Goal: Task Accomplishment & Management: Use online tool/utility

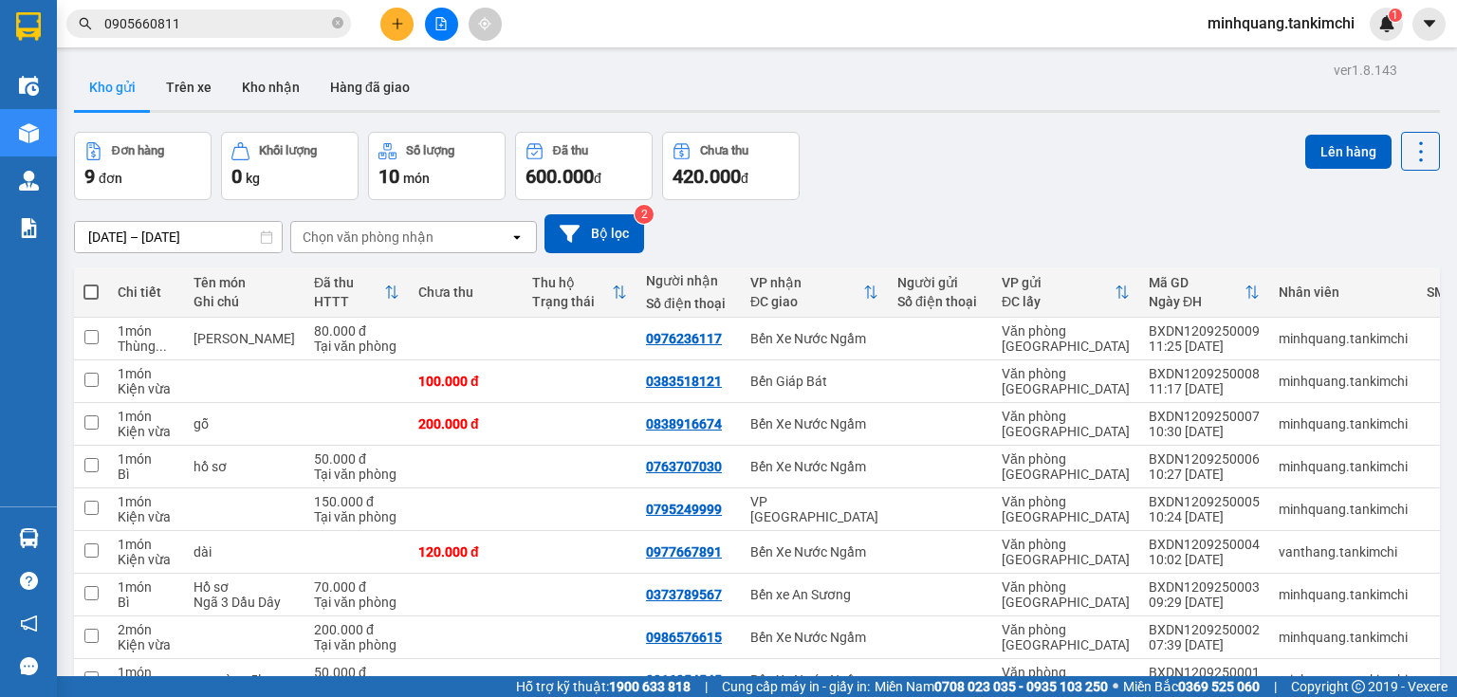
click at [186, 27] on input "0905660811" at bounding box center [216, 23] width 224 height 21
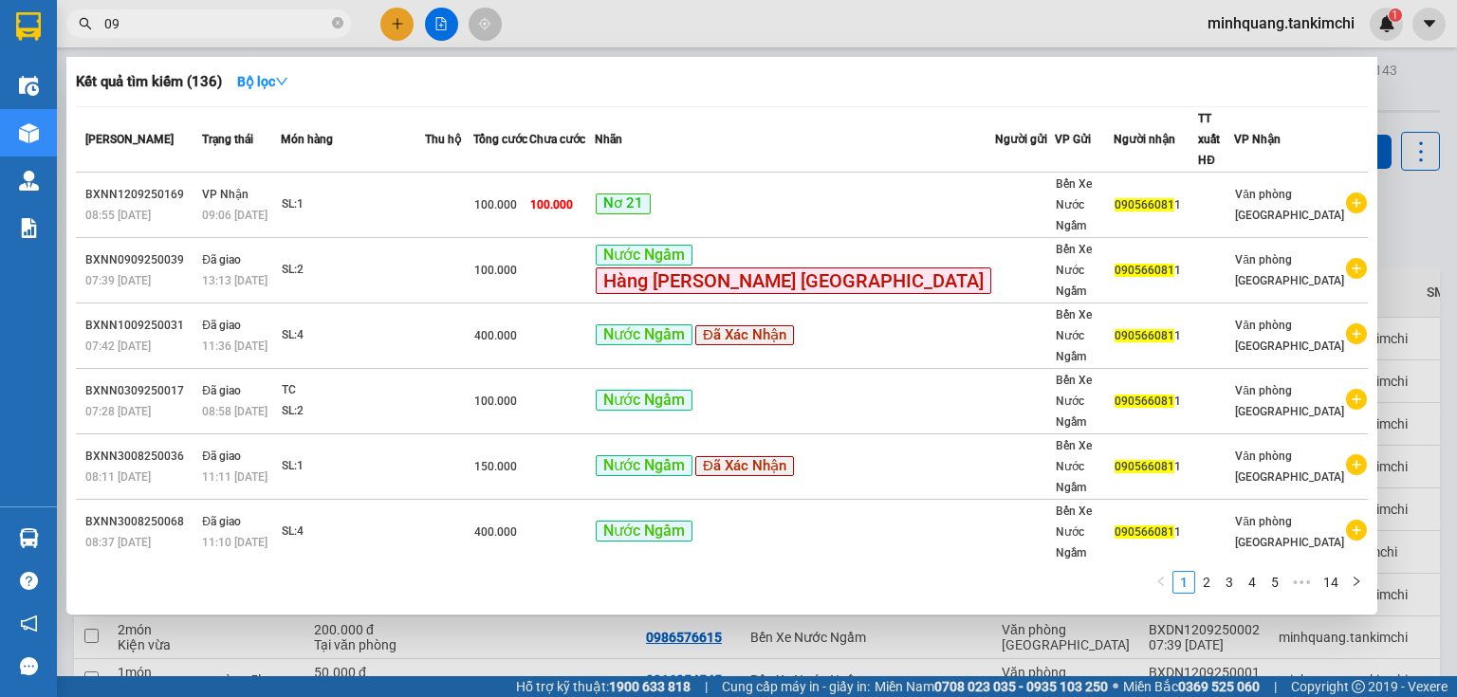
type input "0"
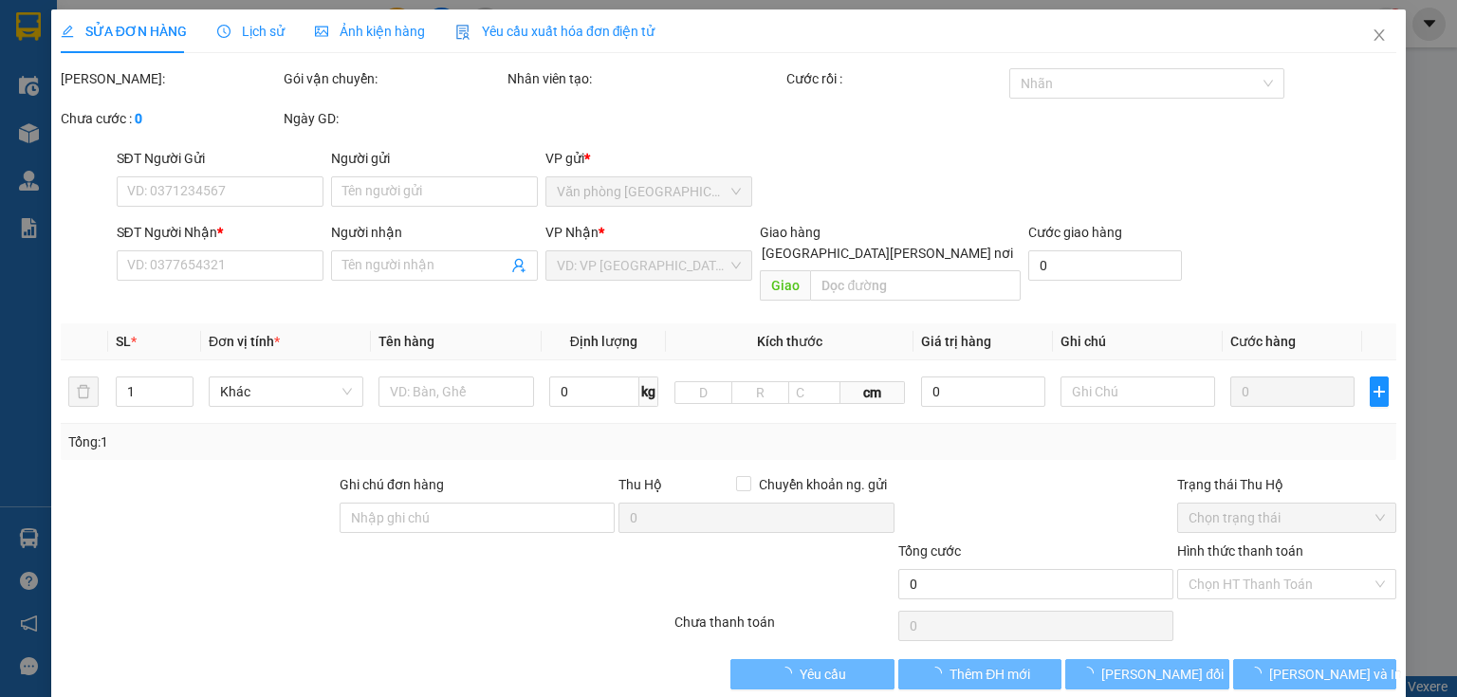
click at [240, 34] on span "Lịch sử" at bounding box center [250, 31] width 67 height 15
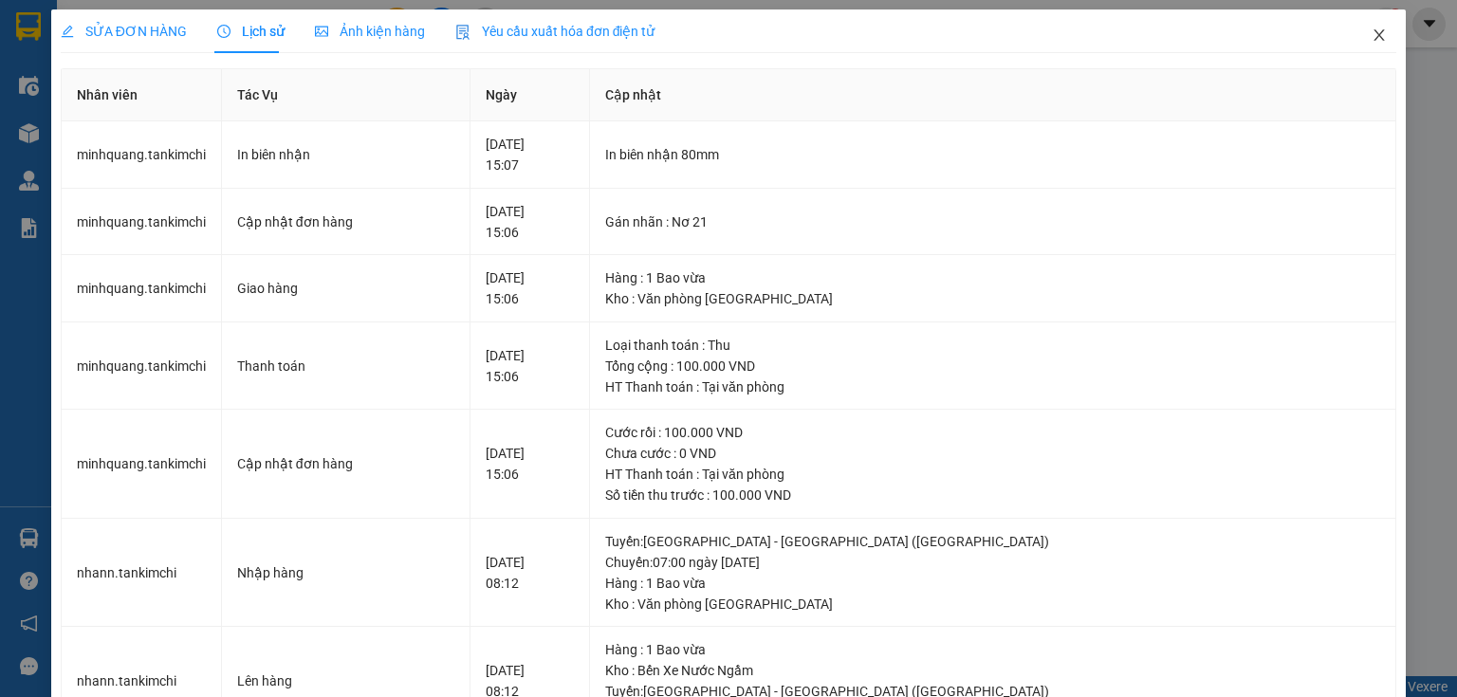
click at [1372, 41] on icon "close" at bounding box center [1379, 35] width 15 height 15
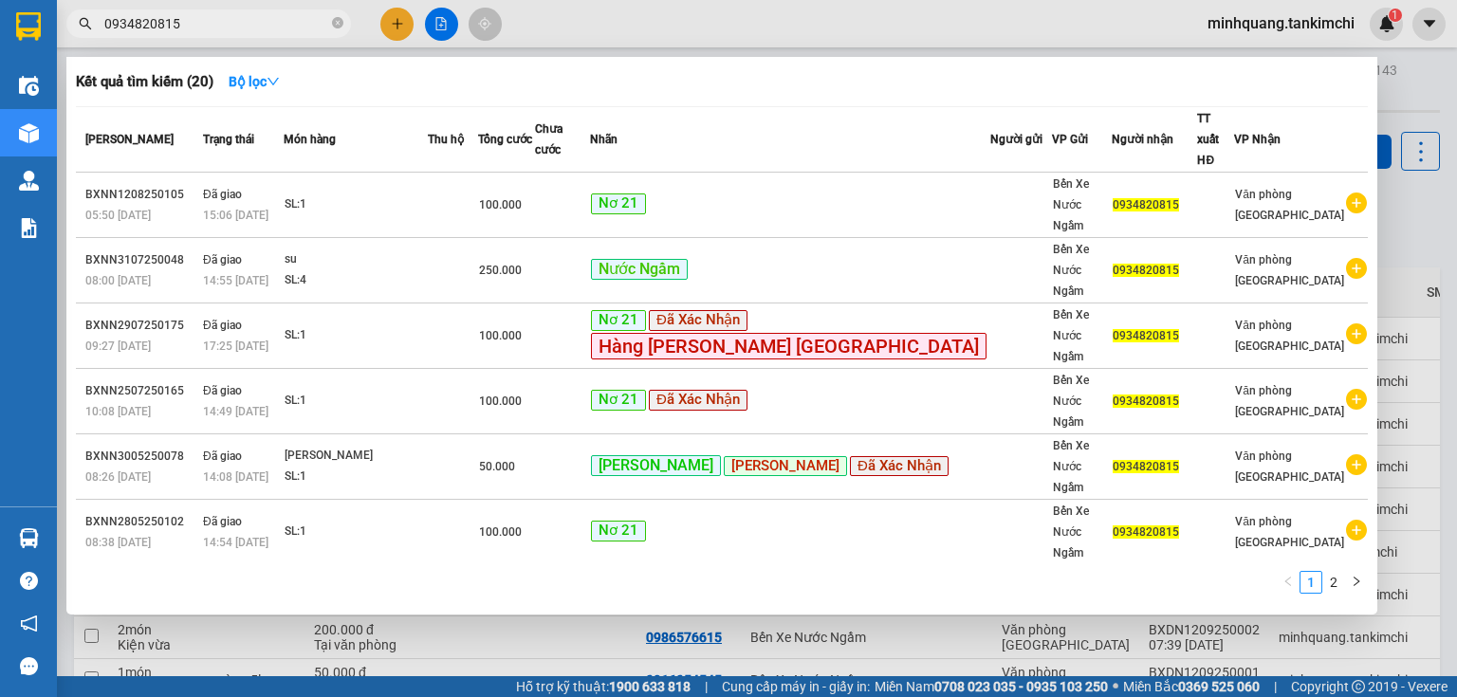
click at [210, 20] on input "0934820815" at bounding box center [216, 23] width 224 height 21
type input "0"
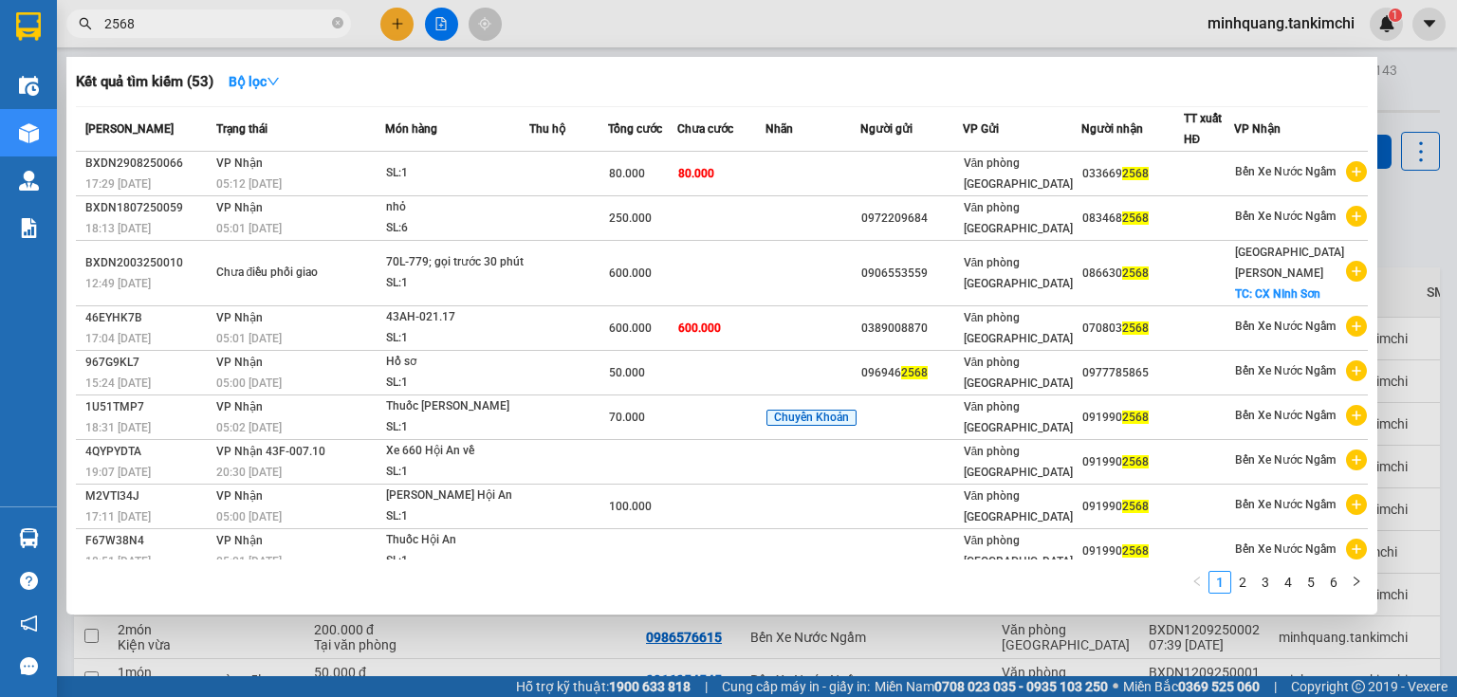
type input "2568"
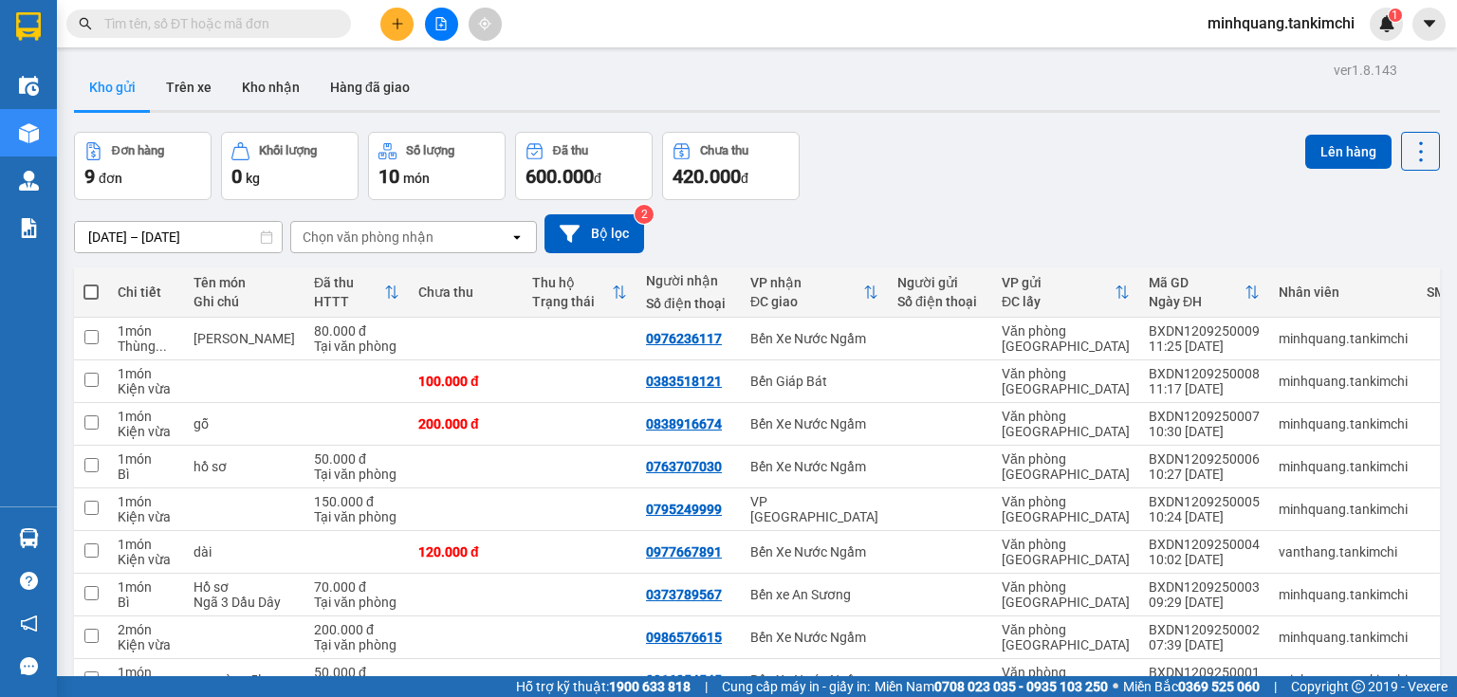
paste input "0968282568"
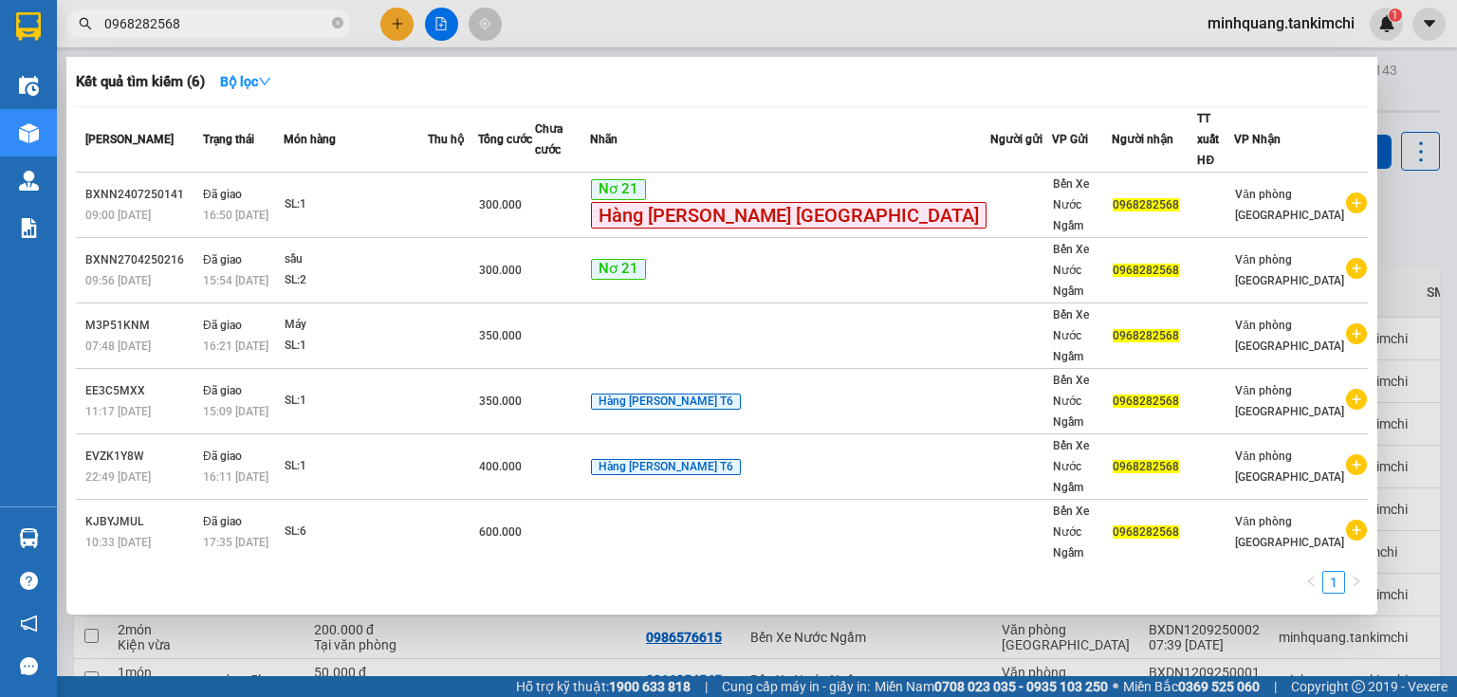
type input "0968282568"
click at [338, 19] on icon "close-circle" at bounding box center [337, 22] width 11 height 11
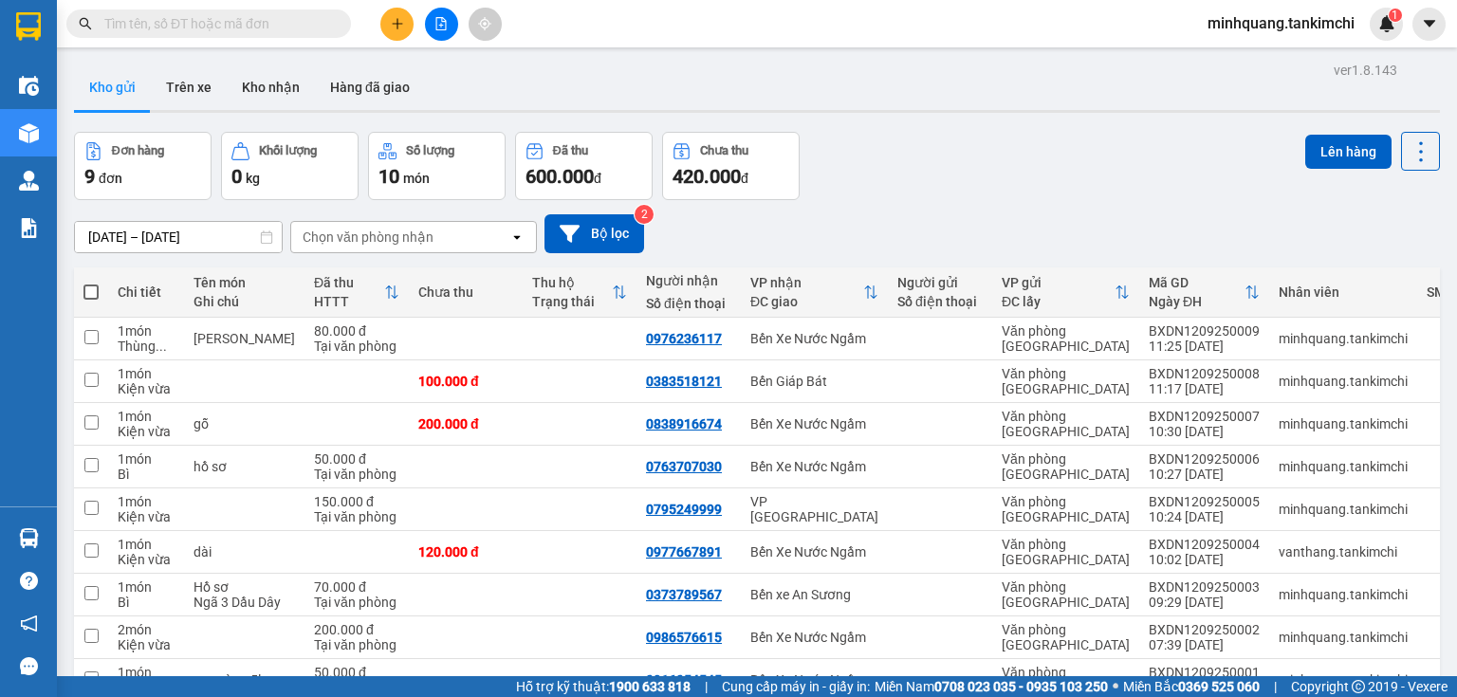
paste input "0968282568"
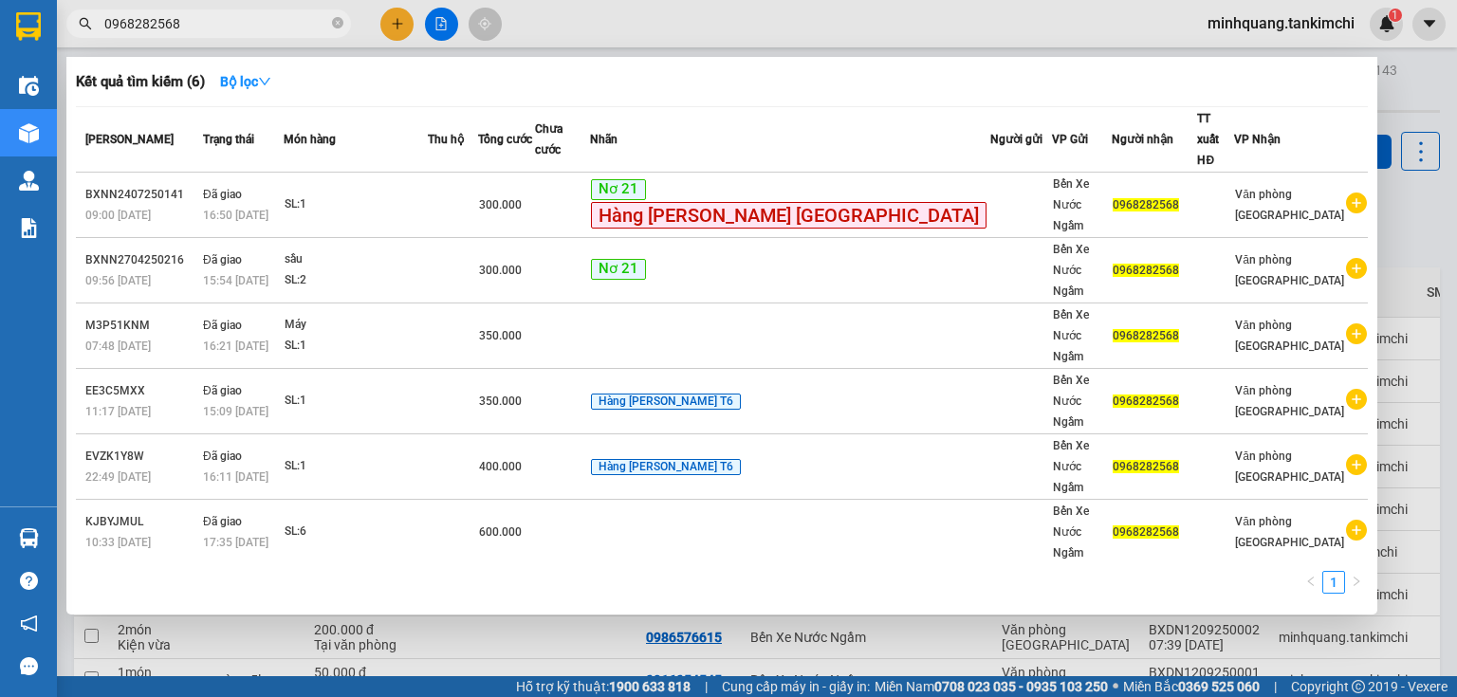
type input "0968282568"
click at [335, 27] on icon "close-circle" at bounding box center [337, 22] width 11 height 11
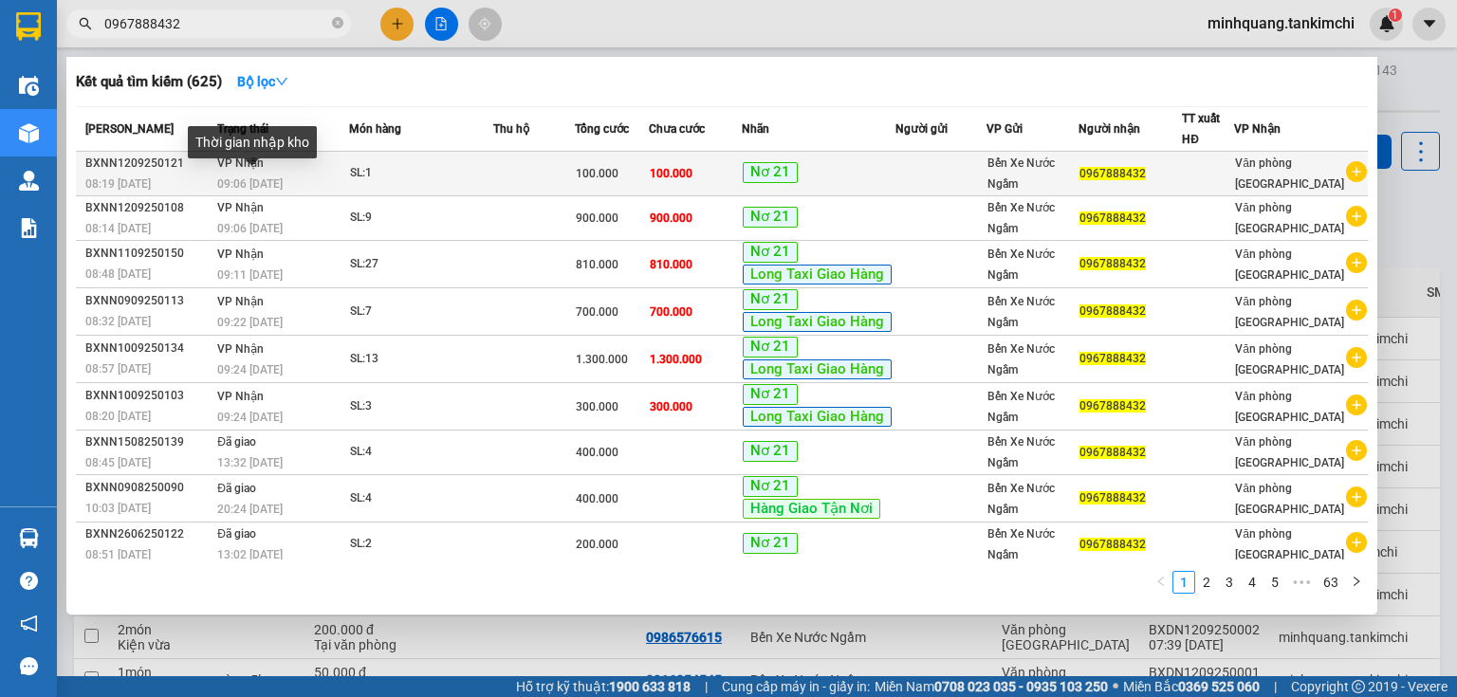
type input "0967888432"
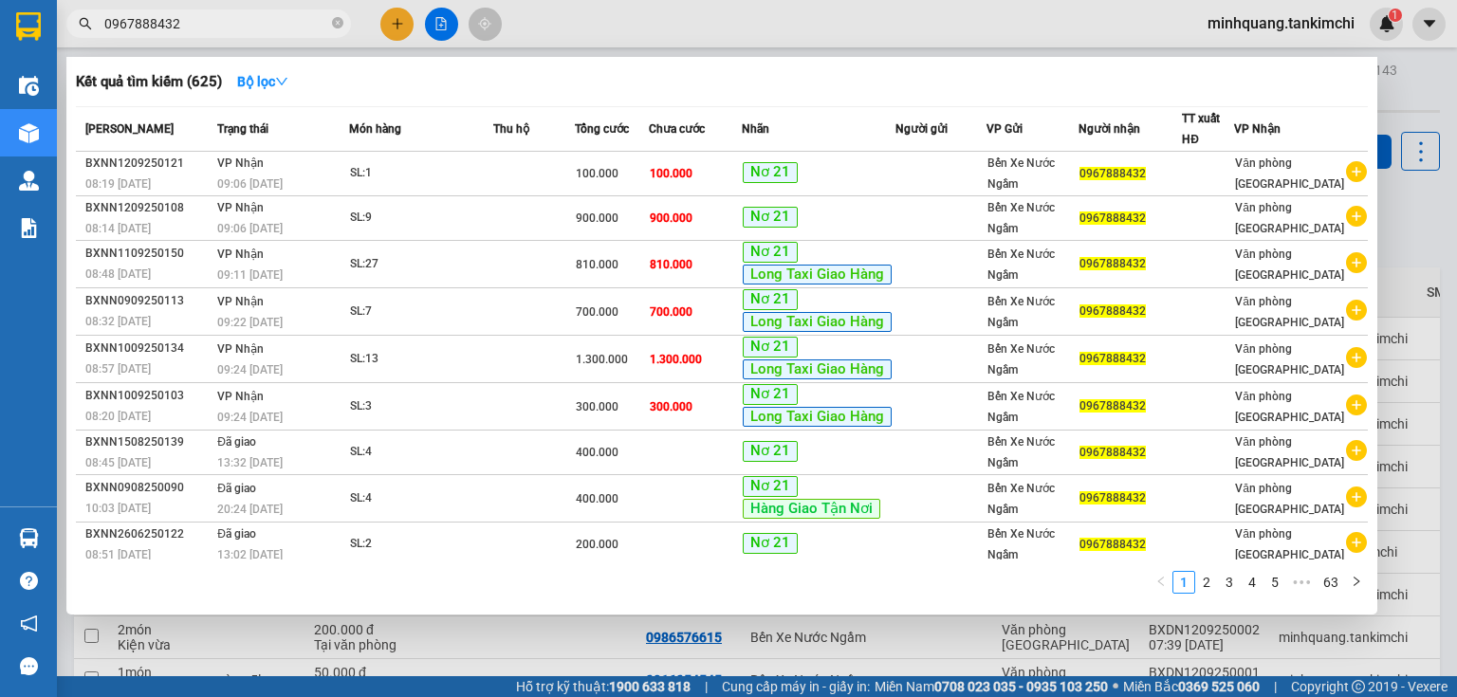
click at [253, 180] on span "09:06 [DATE]" at bounding box center [249, 183] width 65 height 13
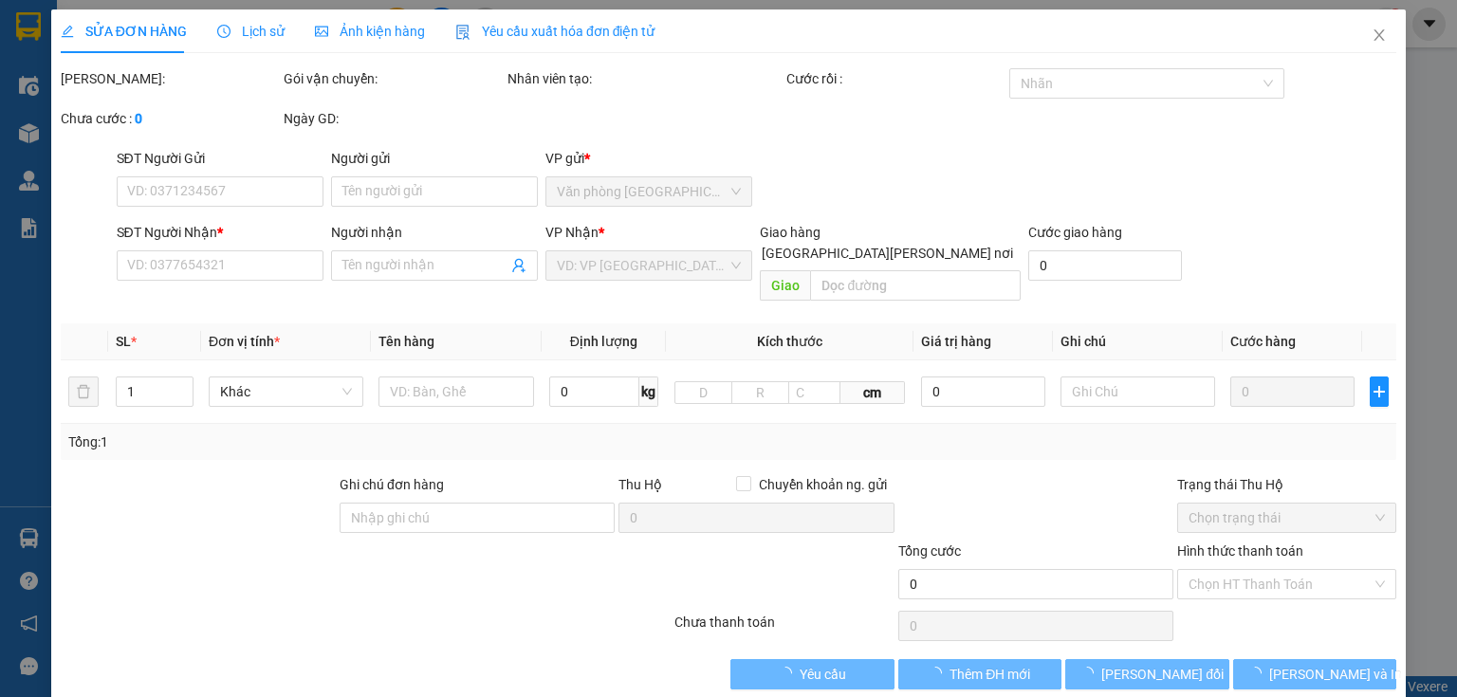
click at [256, 24] on span "Lịch sử" at bounding box center [250, 31] width 67 height 15
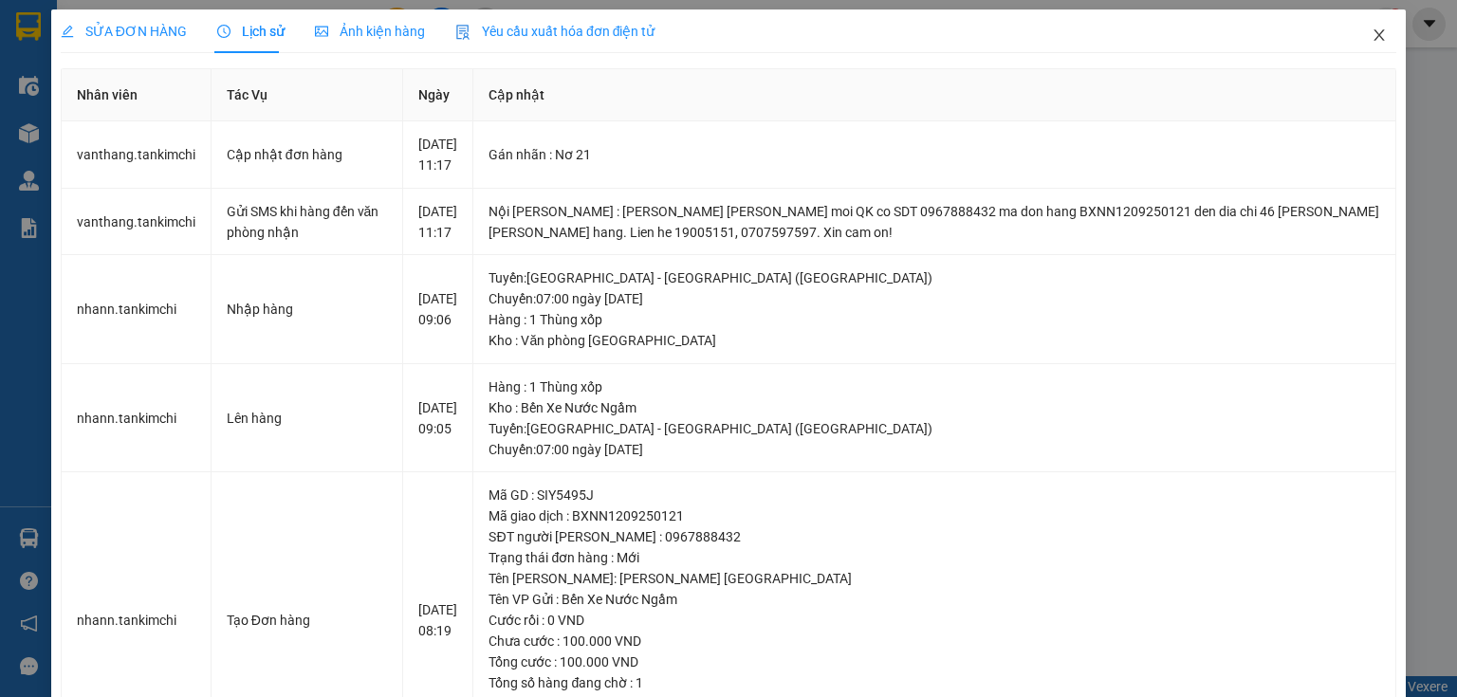
click at [1372, 34] on icon "close" at bounding box center [1379, 35] width 15 height 15
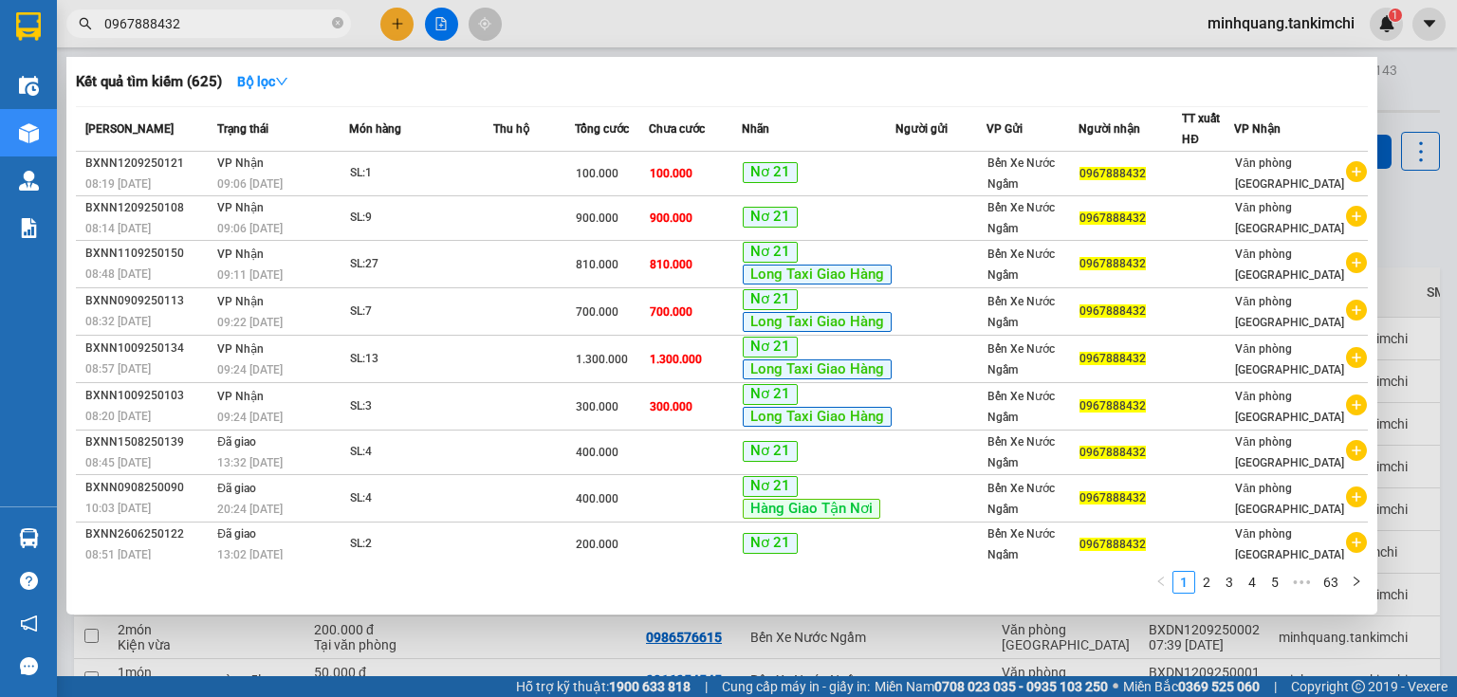
click at [238, 24] on input "0967888432" at bounding box center [216, 23] width 224 height 21
click at [1409, 88] on div at bounding box center [728, 348] width 1457 height 697
click at [222, 26] on input "0967888432" at bounding box center [216, 23] width 224 height 21
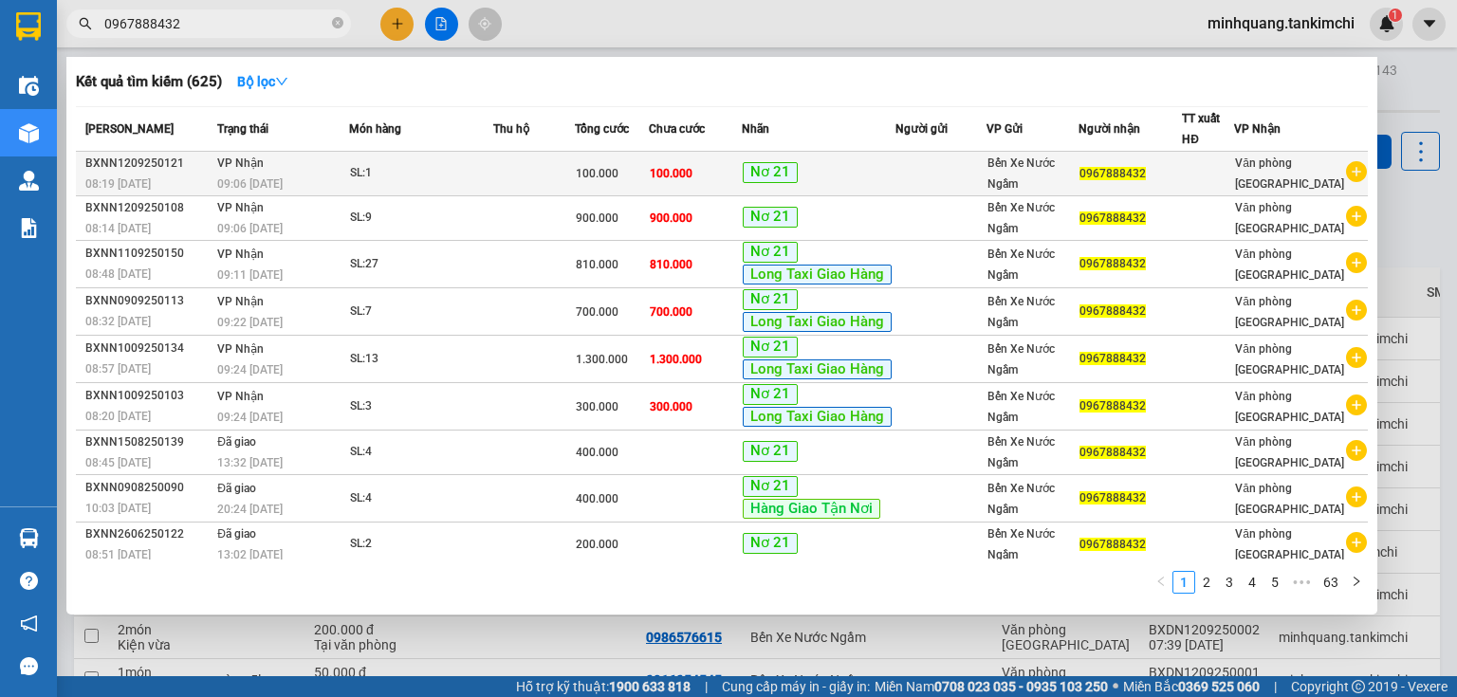
click at [361, 182] on td "SL: 1" at bounding box center [421, 174] width 144 height 45
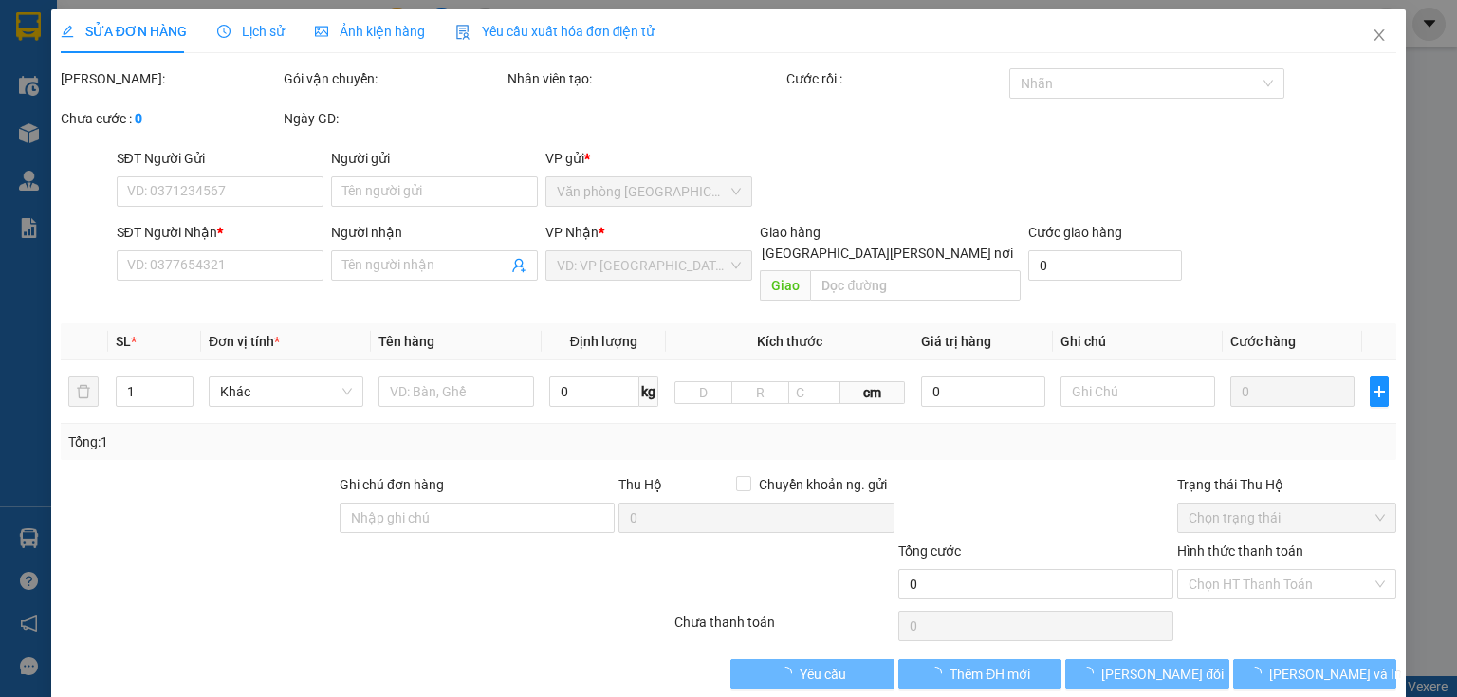
type input "0967888432"
type input "100.000"
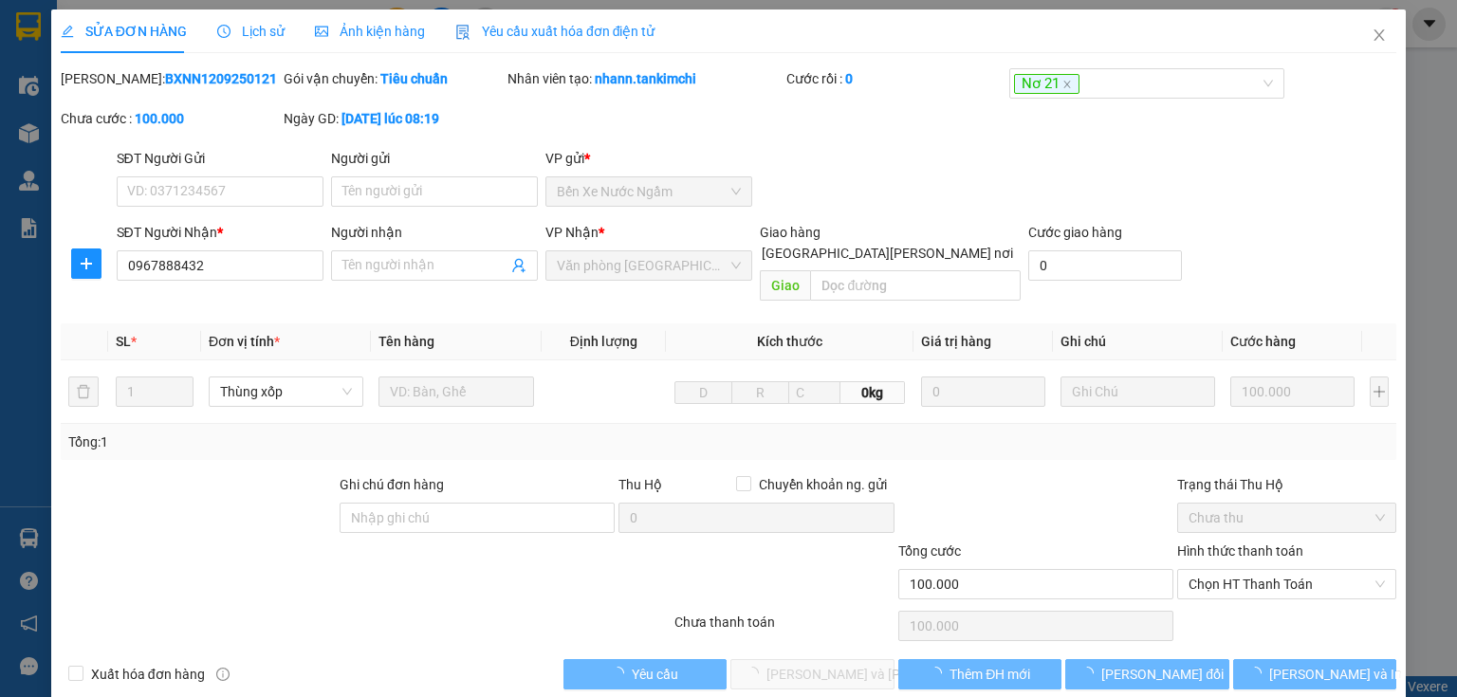
click at [259, 34] on span "Lịch sử" at bounding box center [250, 31] width 67 height 15
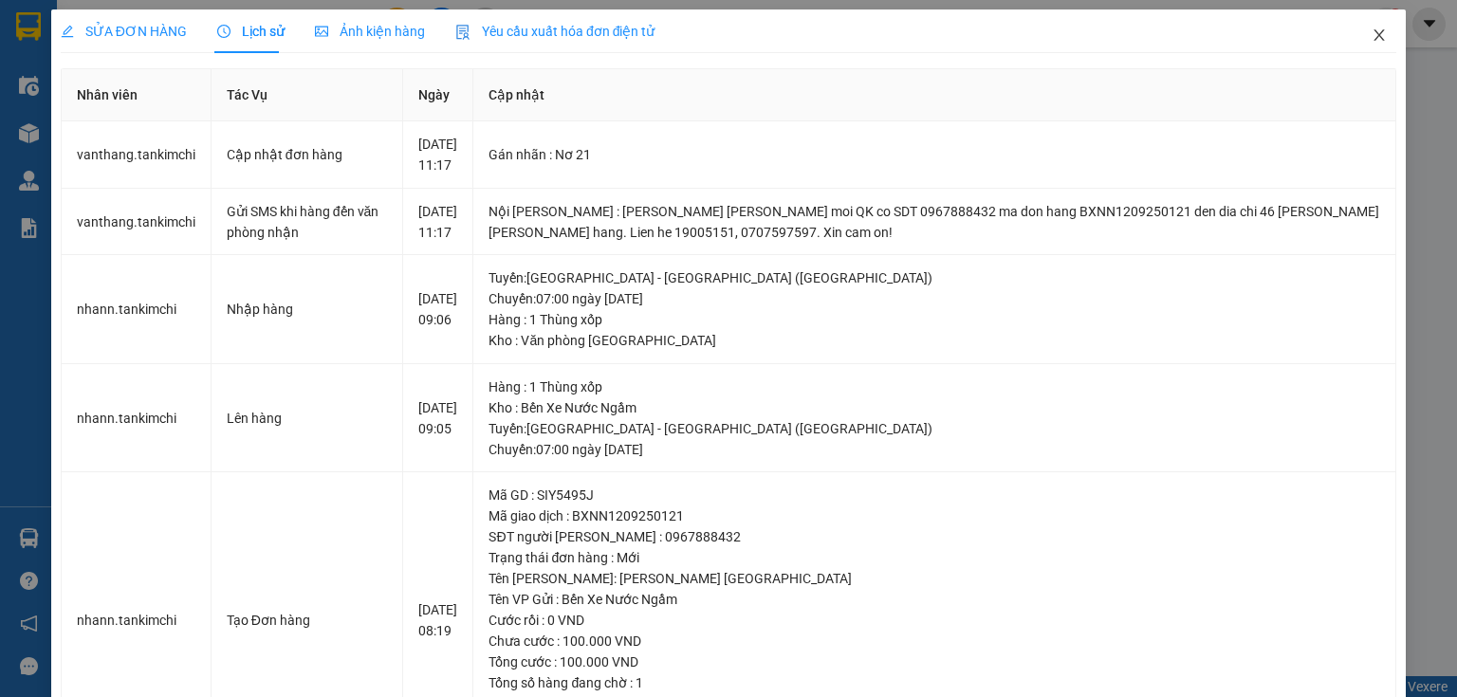
click at [1376, 29] on span "Close" at bounding box center [1379, 35] width 53 height 53
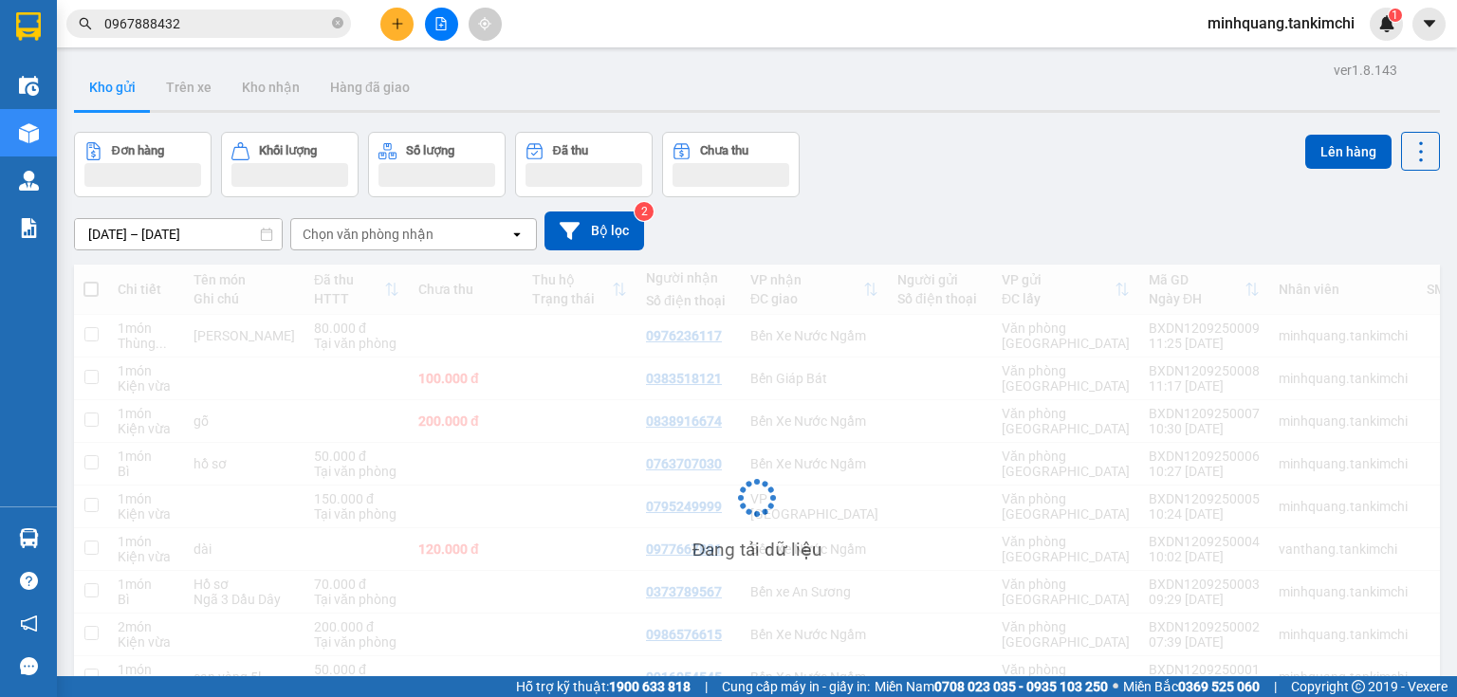
click at [1367, 37] on div "minhquang.tankimchi 1" at bounding box center [1297, 24] width 211 height 33
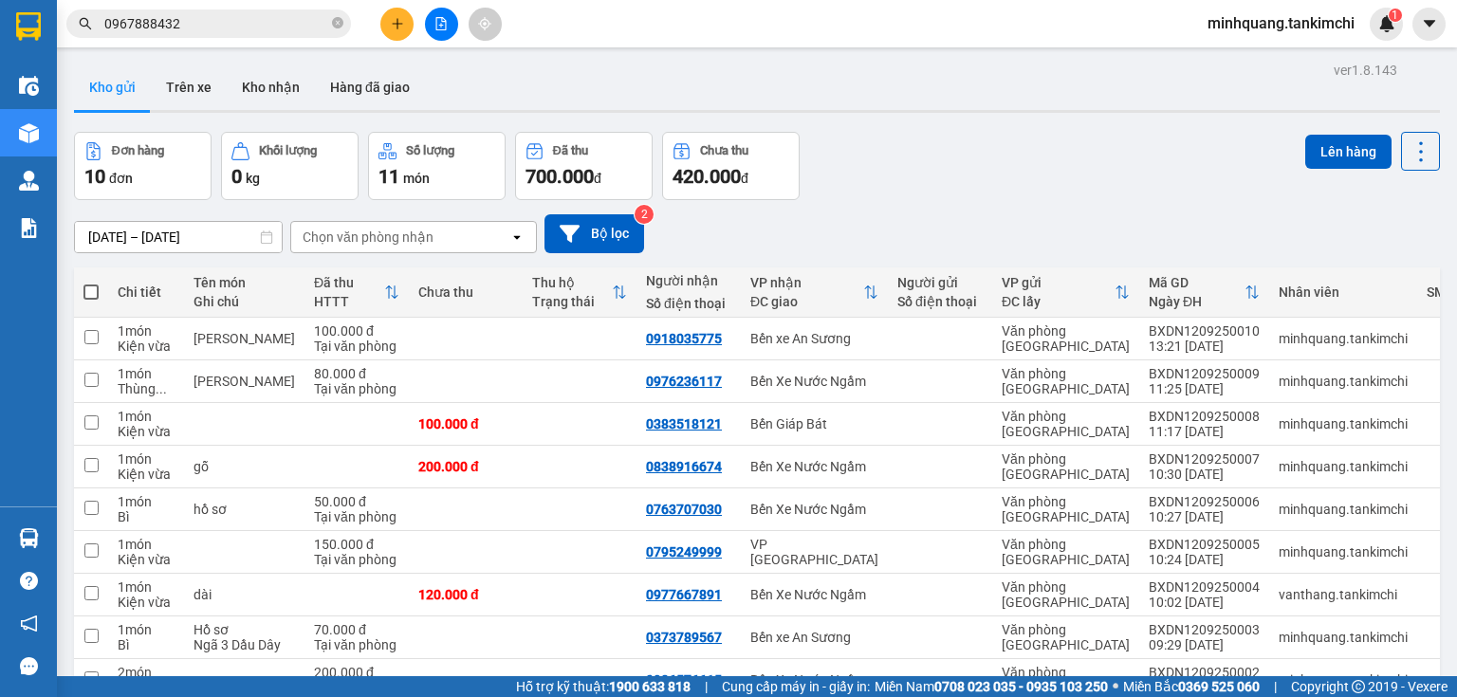
click at [233, 27] on input "0967888432" at bounding box center [216, 23] width 224 height 21
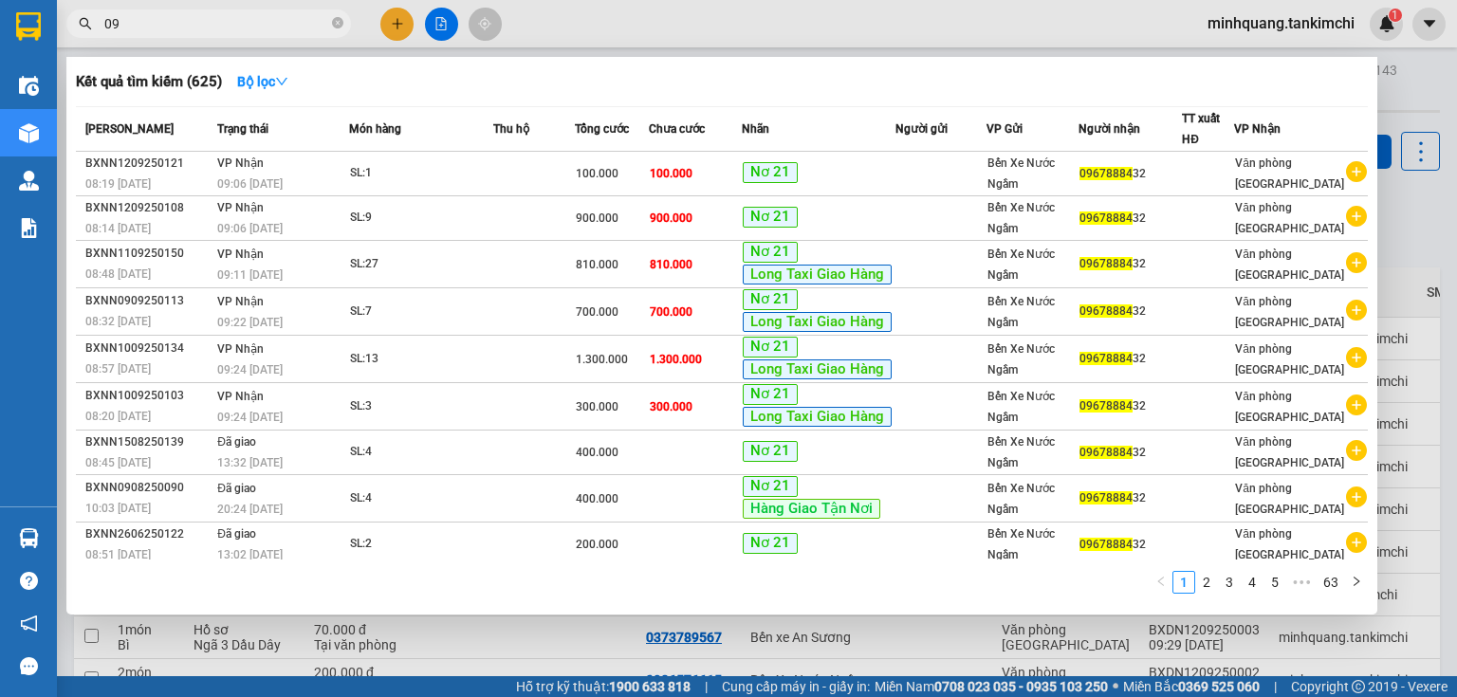
type input "0"
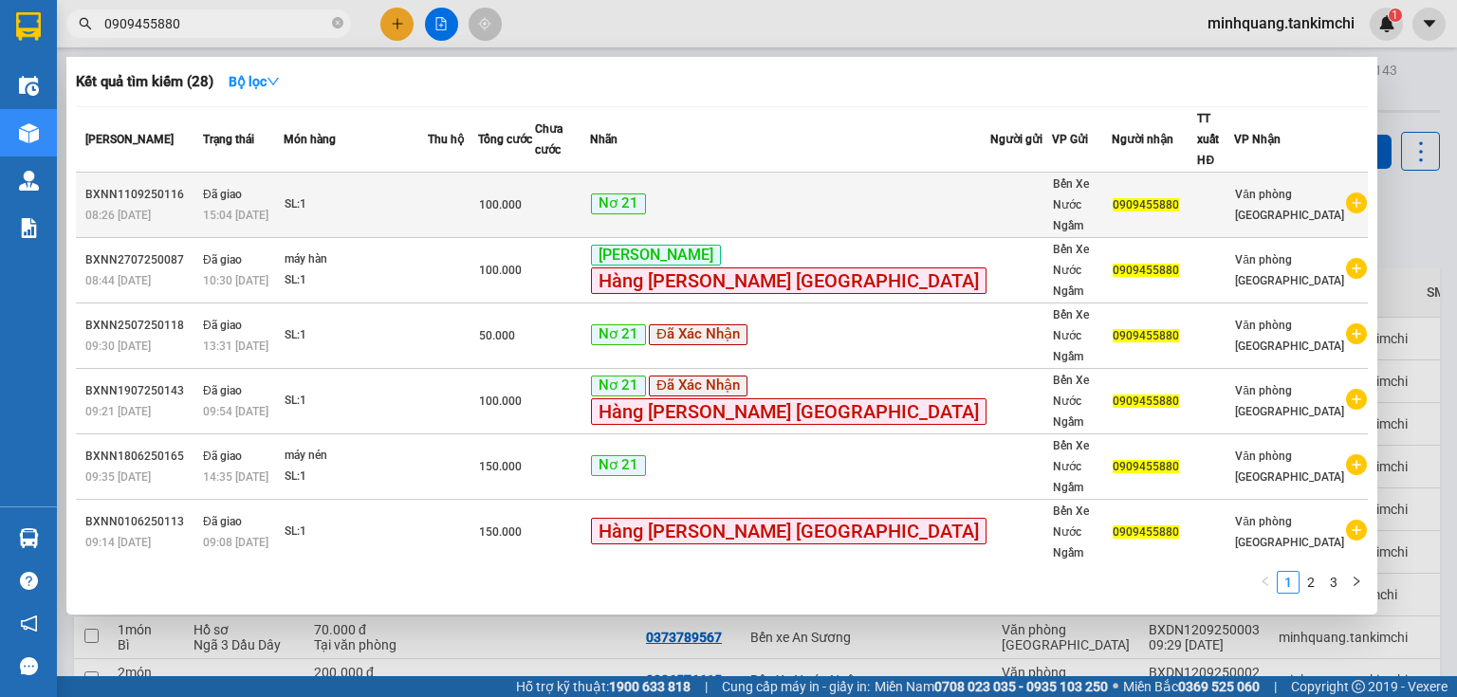
type input "0909455880"
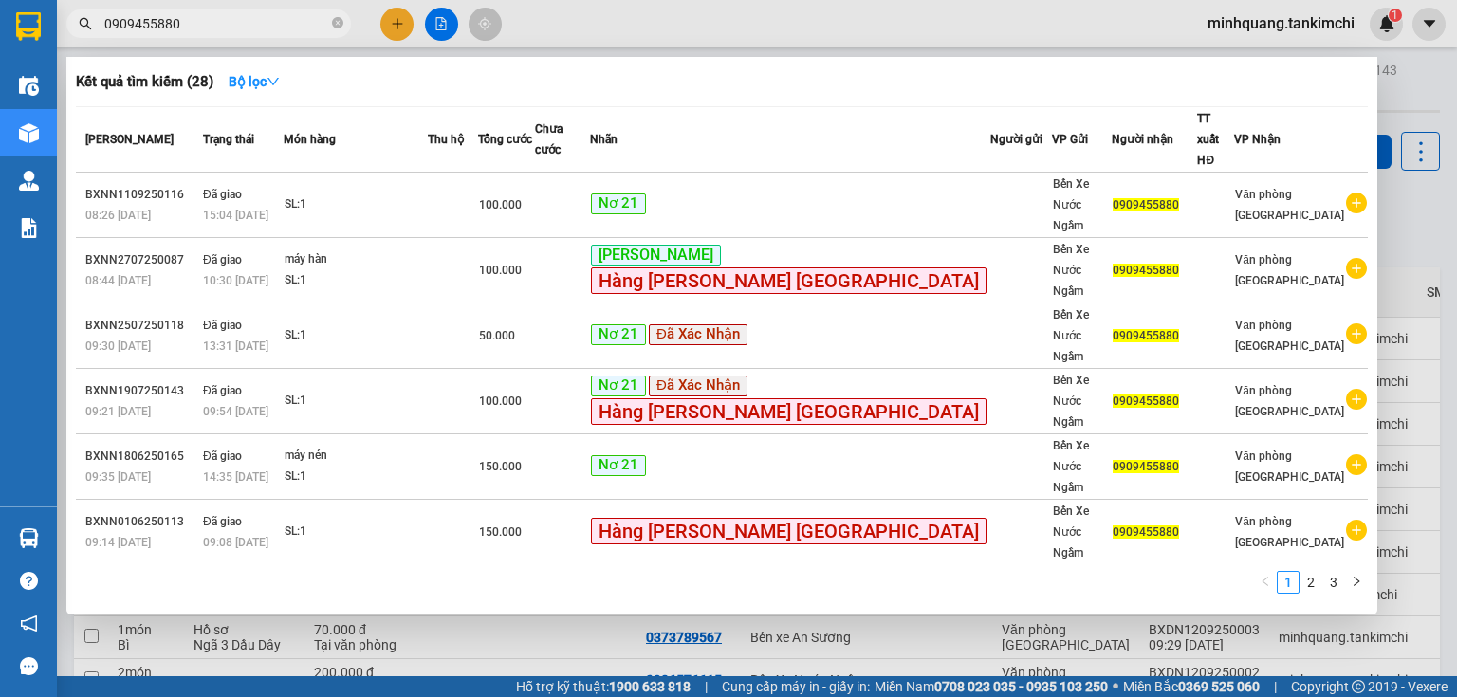
click at [427, 194] on div "SL: 1" at bounding box center [356, 204] width 142 height 21
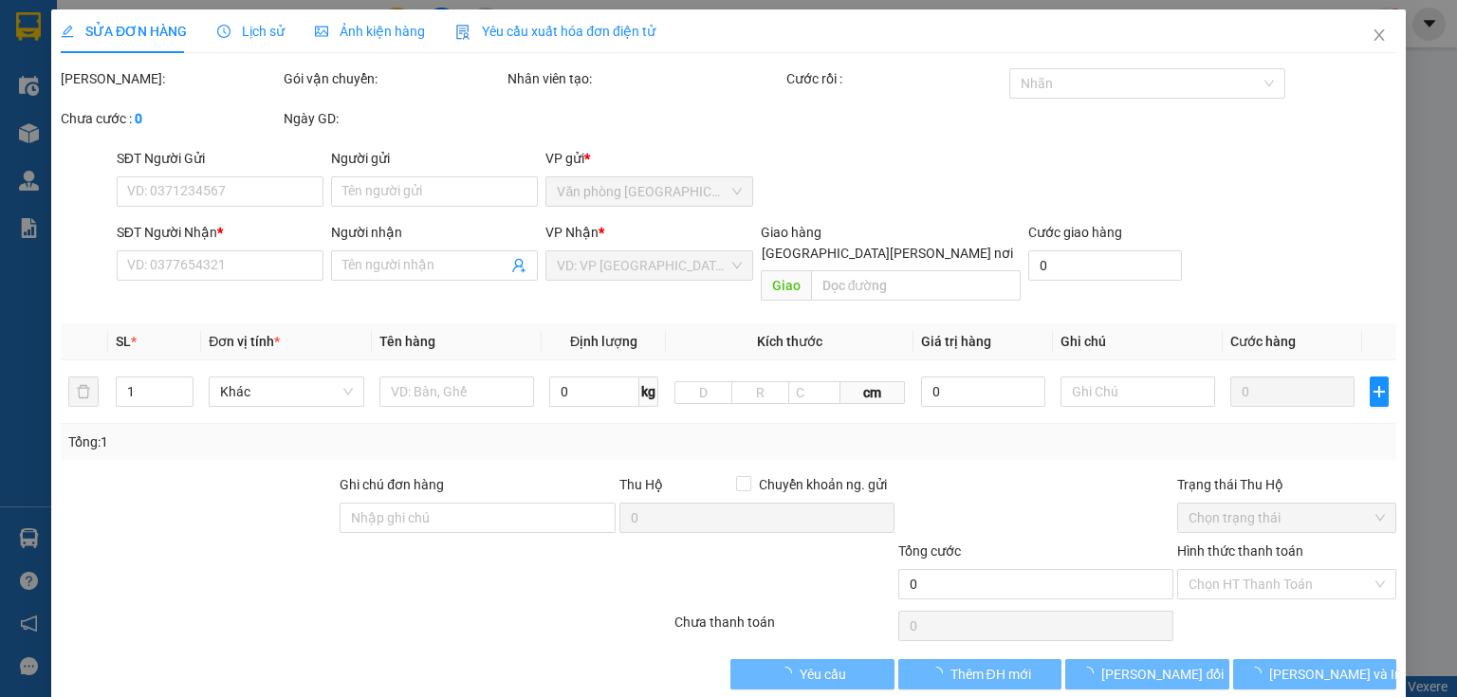
type input "0909455880"
type input "100.000"
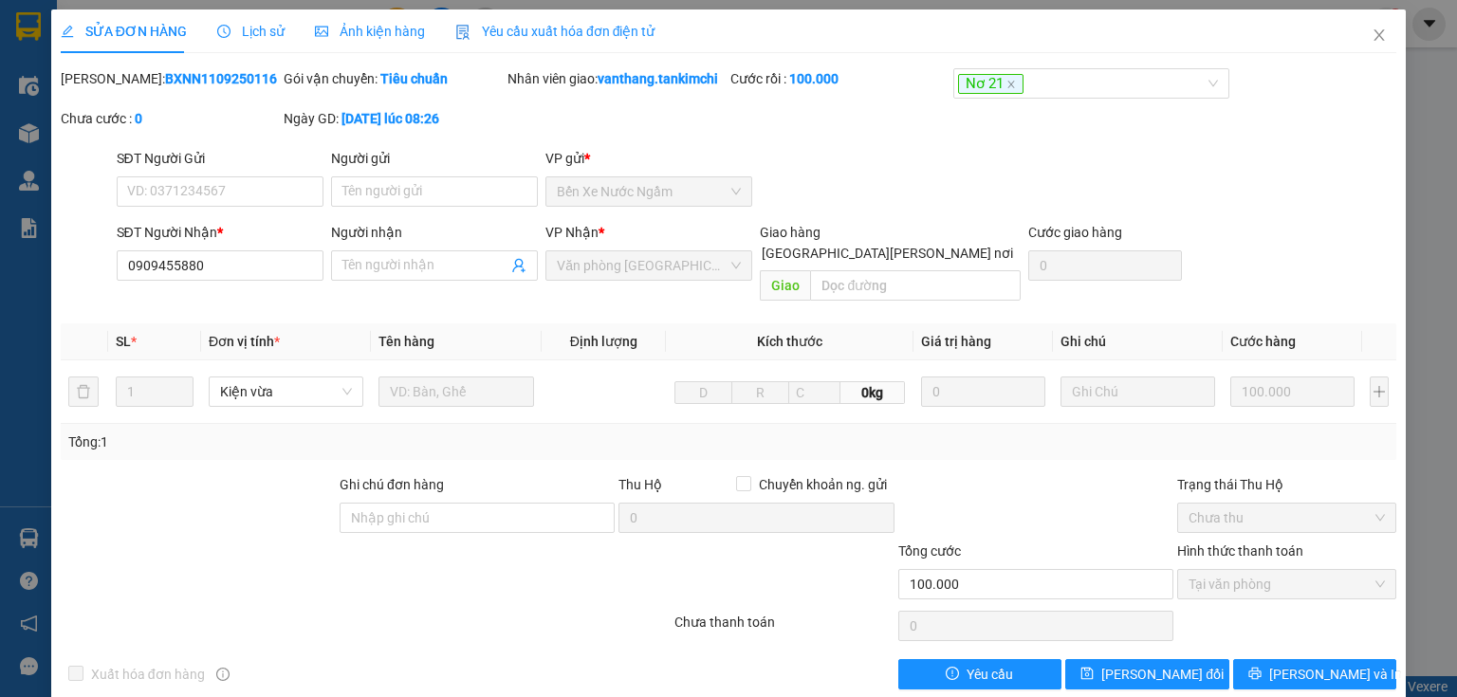
click at [248, 37] on span "Lịch sử" at bounding box center [250, 31] width 67 height 15
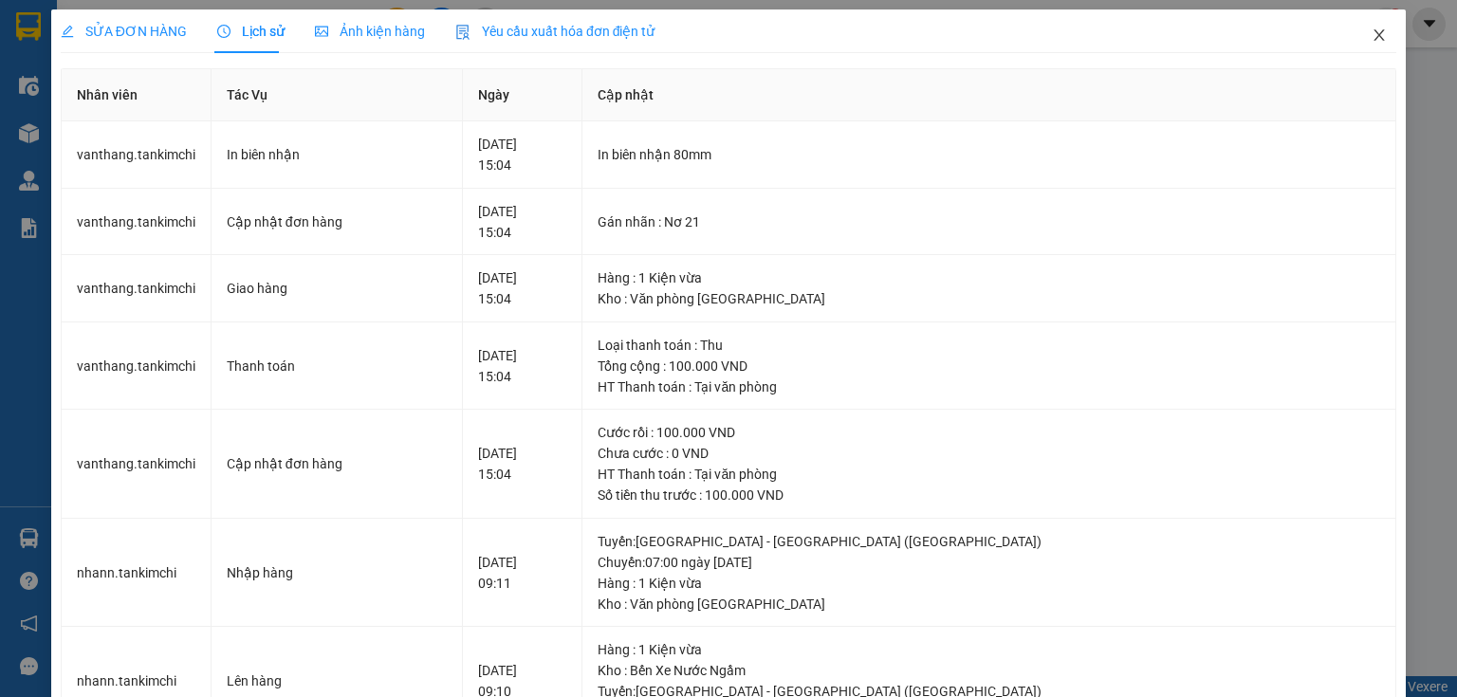
click at [1372, 34] on icon "close" at bounding box center [1379, 35] width 15 height 15
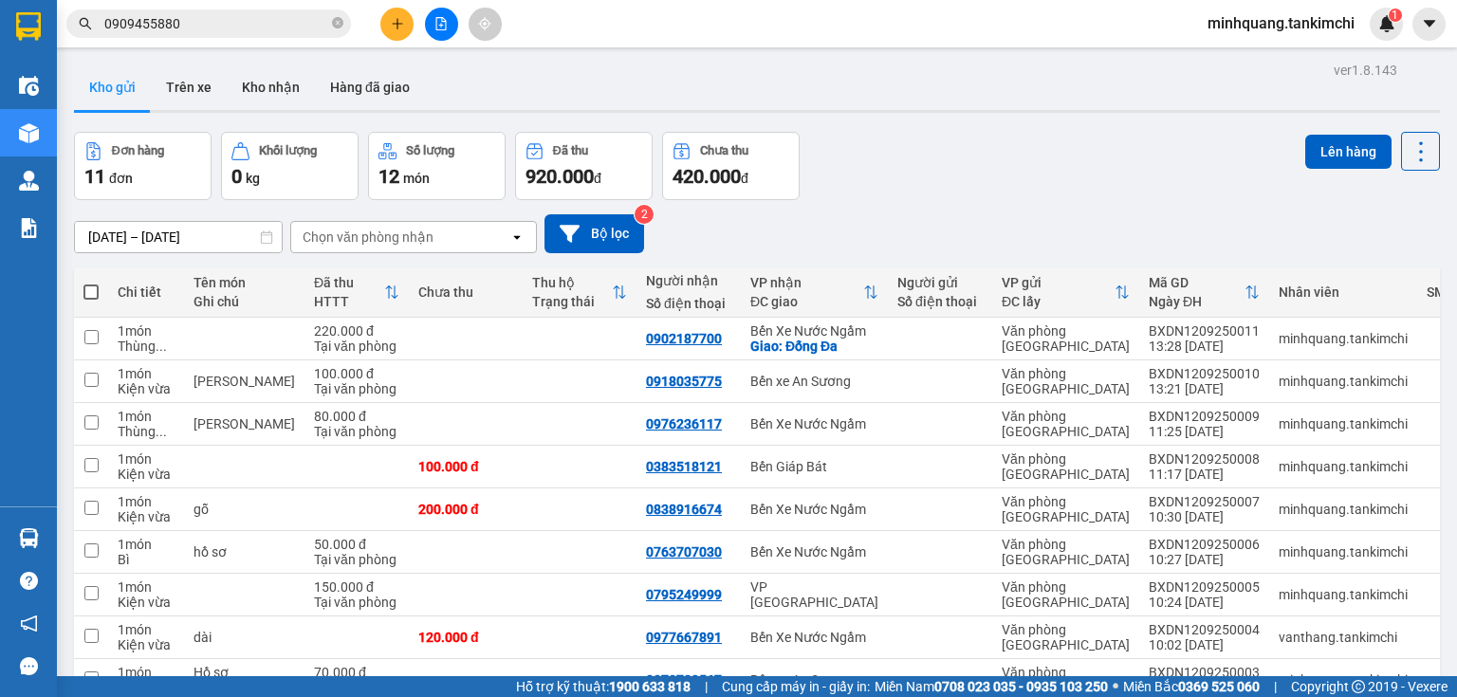
click at [189, 29] on input "0909455880" at bounding box center [216, 23] width 224 height 21
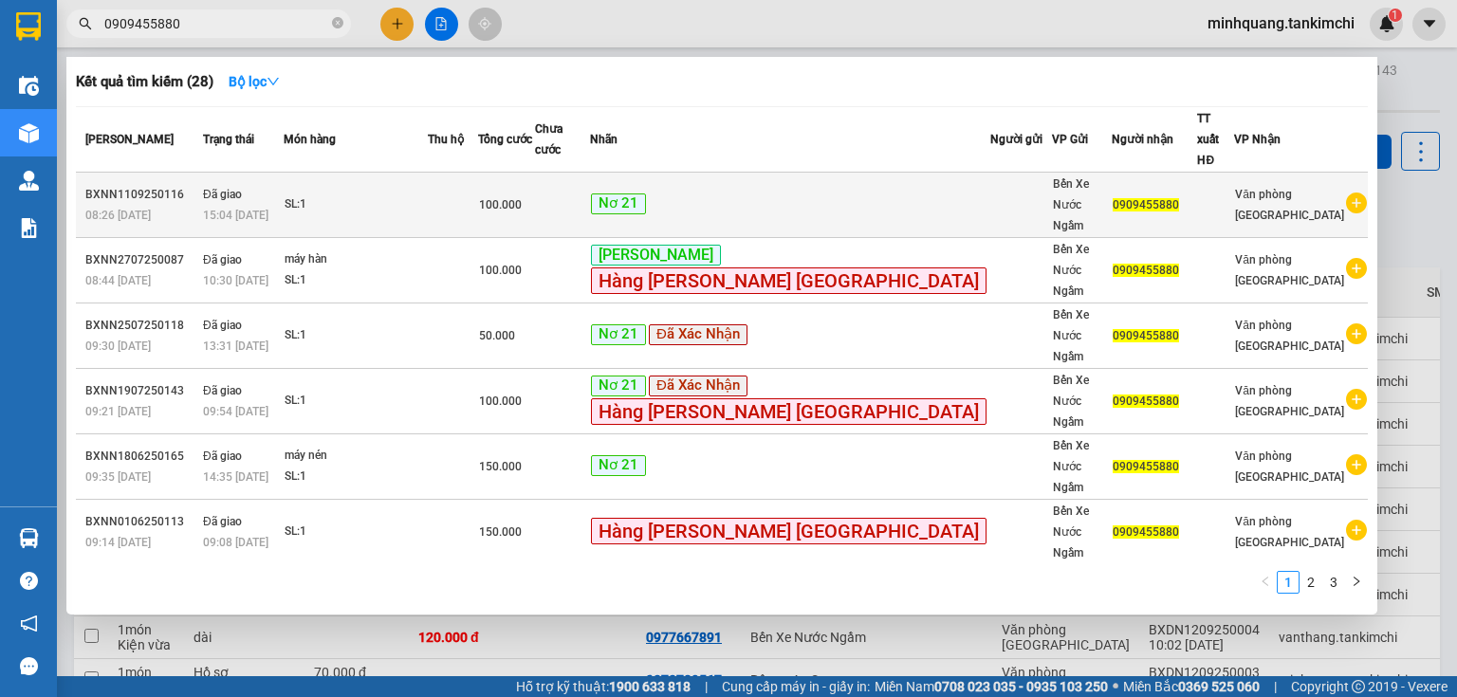
click at [283, 205] on div "15:04 [DATE]" at bounding box center [243, 215] width 80 height 21
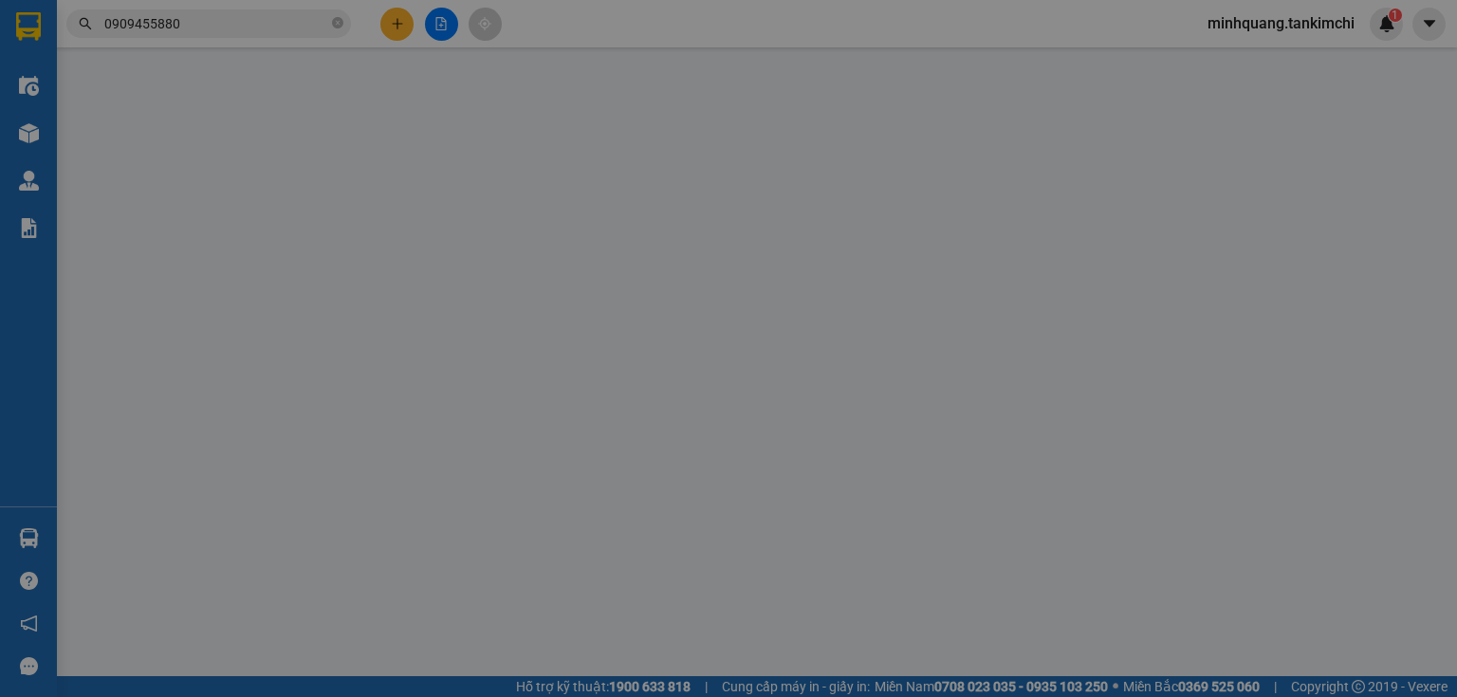
type input "0909455880"
type input "100.000"
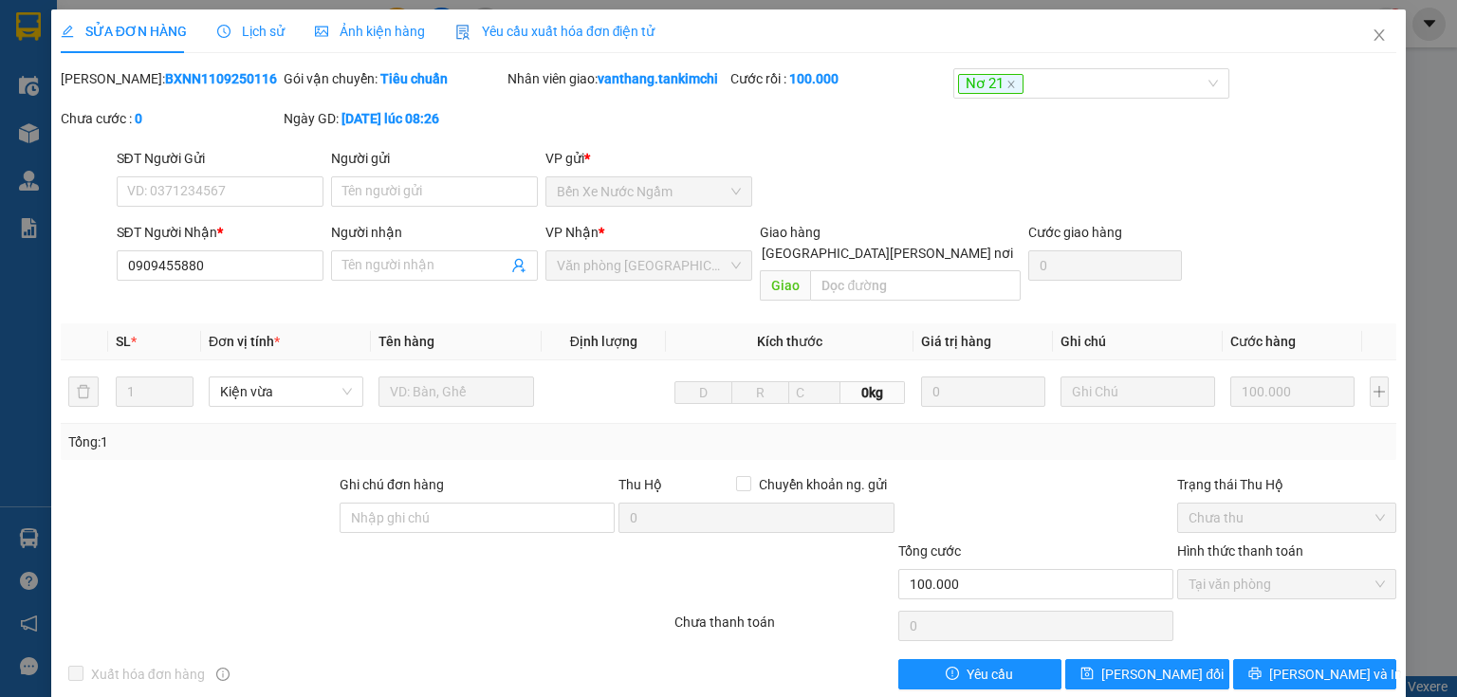
click at [257, 35] on span "Lịch sử" at bounding box center [250, 31] width 67 height 15
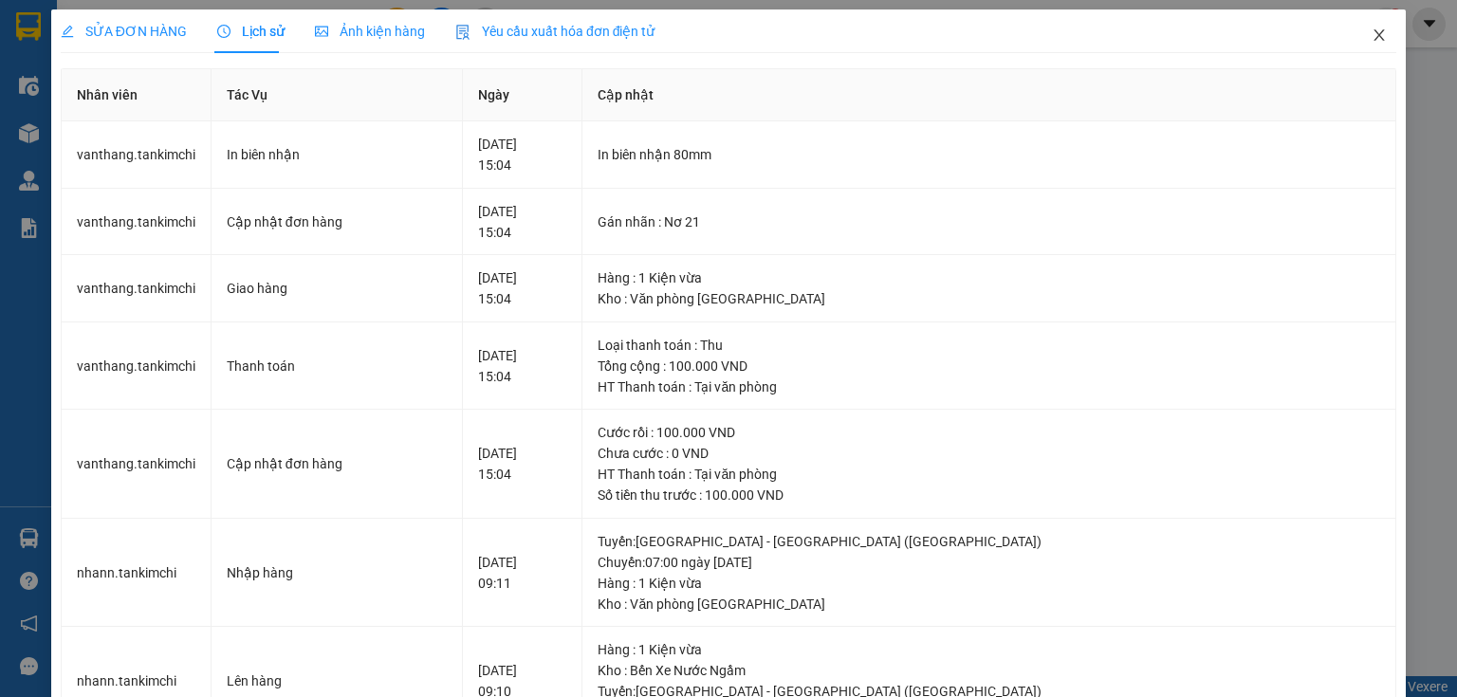
click at [1373, 38] on icon "close" at bounding box center [1379, 35] width 15 height 15
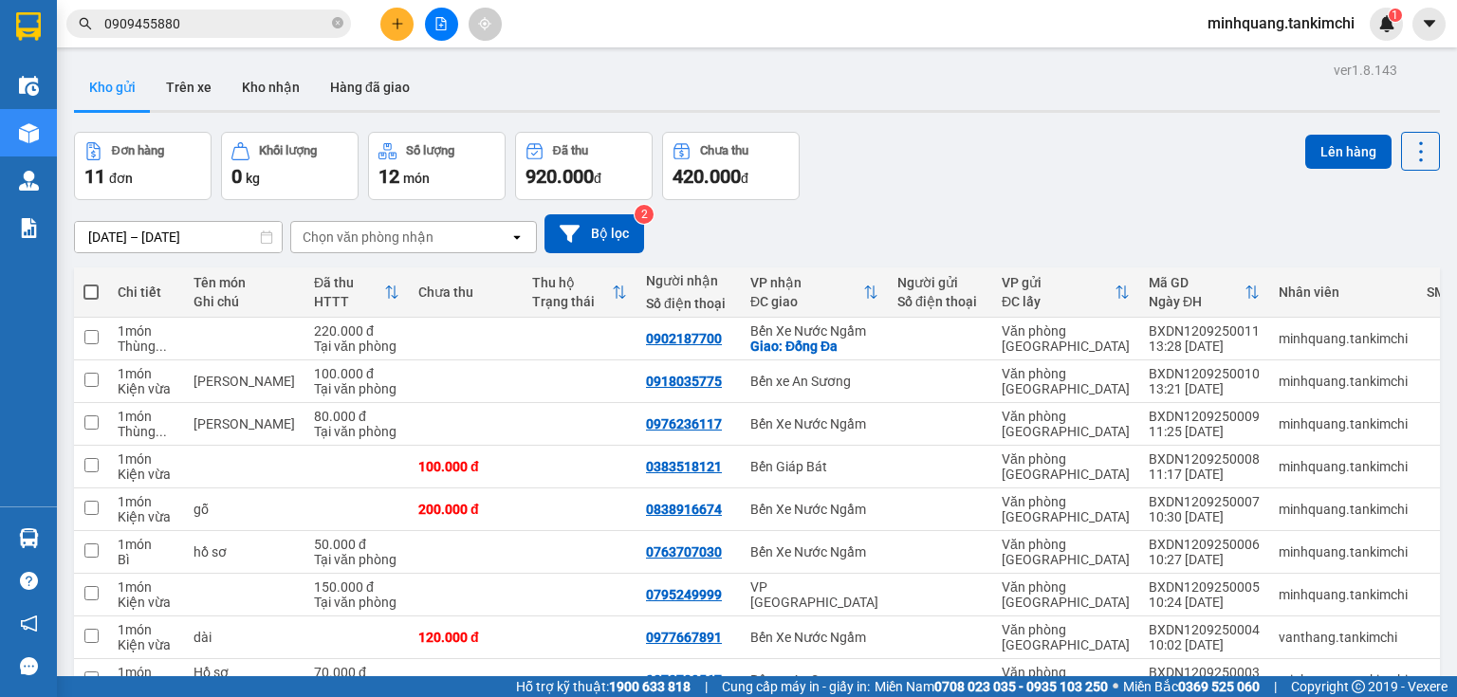
click at [200, 19] on input "0909455880" at bounding box center [216, 23] width 224 height 21
